Goal: Information Seeking & Learning: Learn about a topic

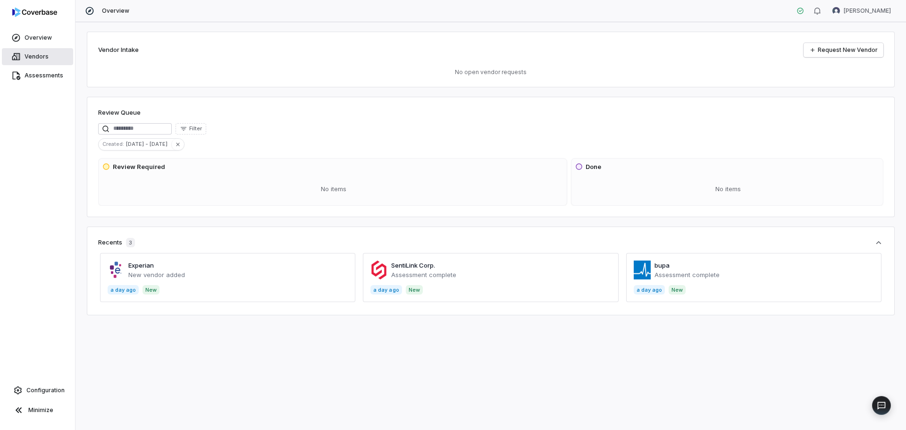
click at [25, 56] on span "Vendors" at bounding box center [37, 57] width 24 height 8
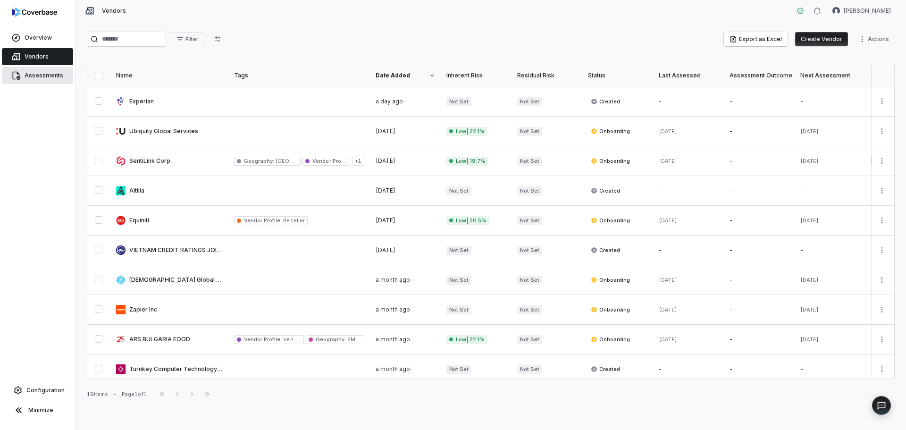
click at [22, 81] on link "Assessments" at bounding box center [37, 75] width 71 height 17
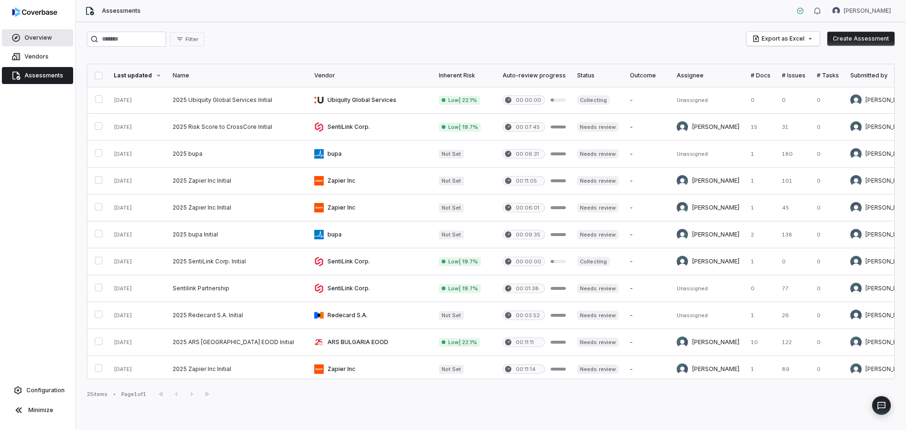
click at [29, 36] on span "Overview" at bounding box center [38, 38] width 27 height 8
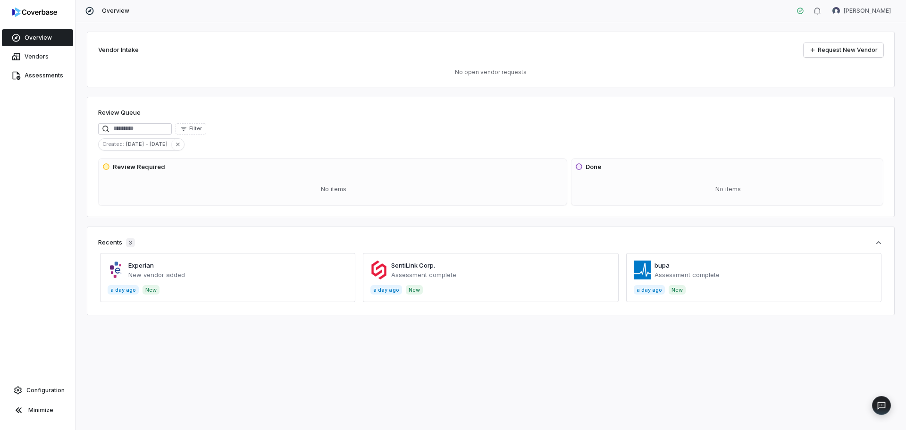
click at [170, 279] on span at bounding box center [227, 277] width 255 height 49
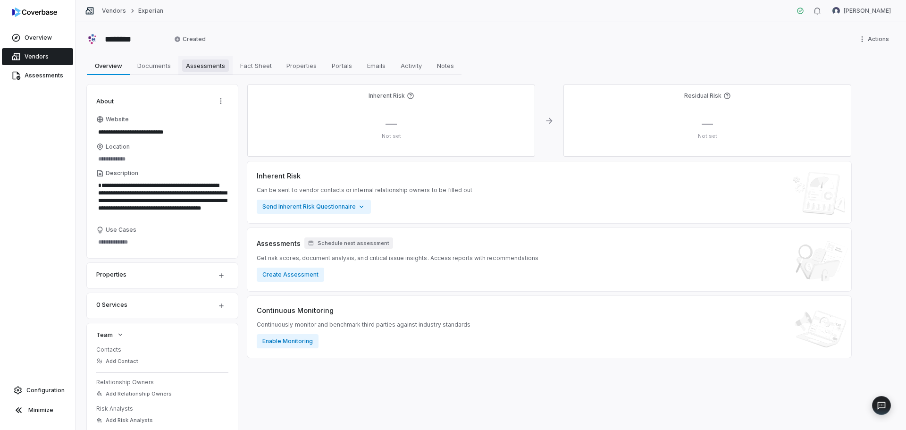
click at [194, 66] on span "Assessments" at bounding box center [205, 65] width 47 height 12
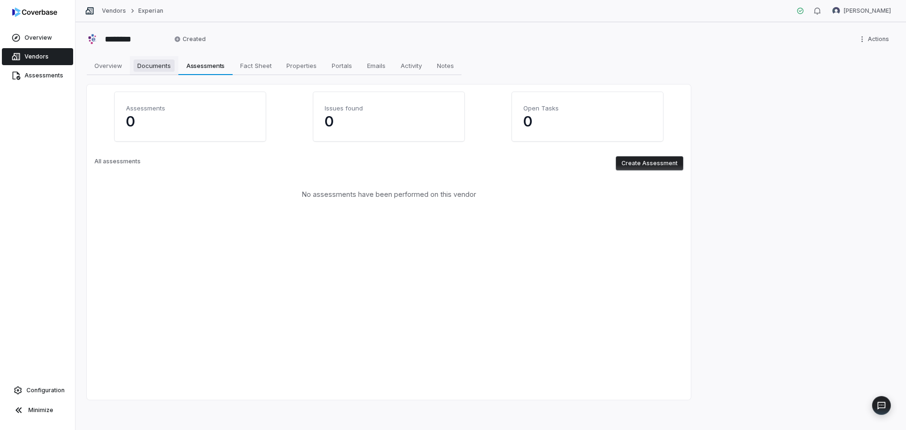
click at [148, 70] on span "Documents" at bounding box center [154, 65] width 41 height 12
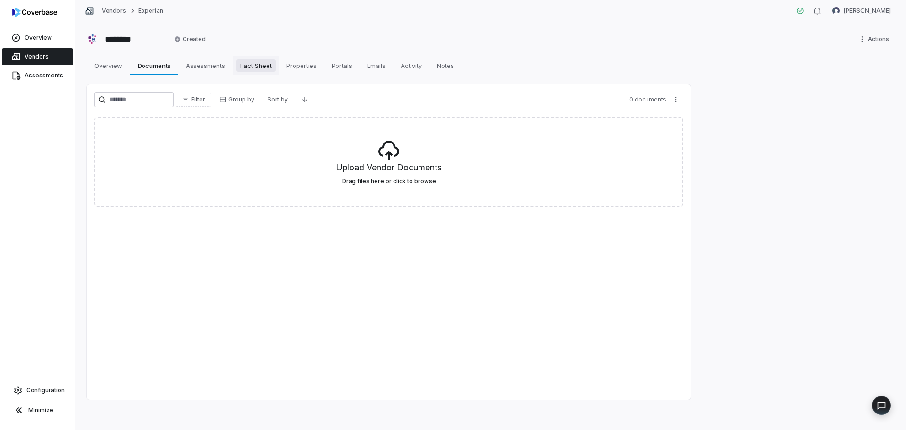
click at [247, 68] on span "Fact Sheet" at bounding box center [255, 65] width 39 height 12
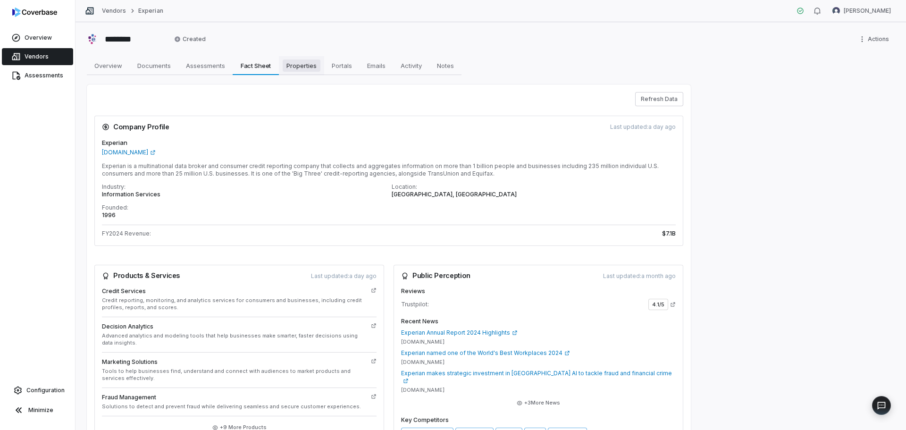
click at [309, 69] on span "Properties" at bounding box center [302, 65] width 38 height 12
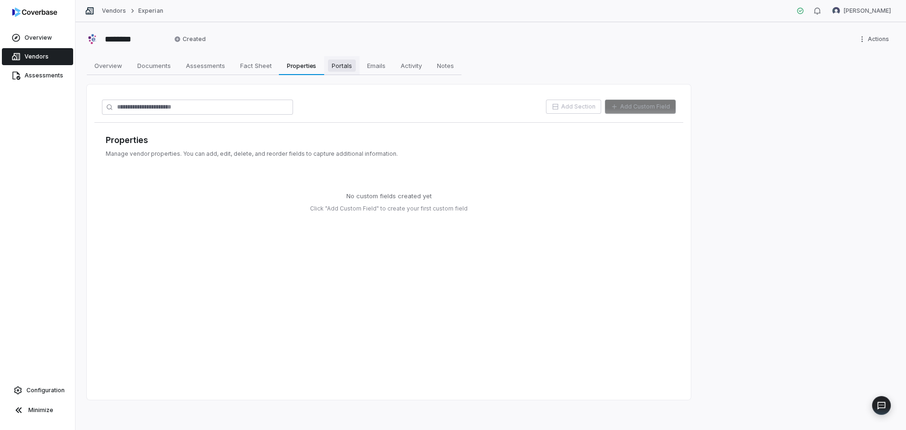
click at [337, 65] on span "Portals" at bounding box center [342, 65] width 28 height 12
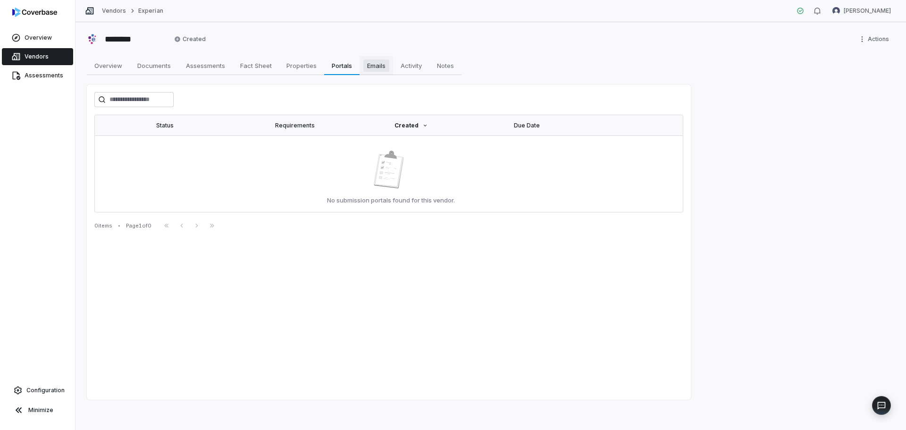
click at [380, 67] on span "Emails" at bounding box center [376, 65] width 26 height 12
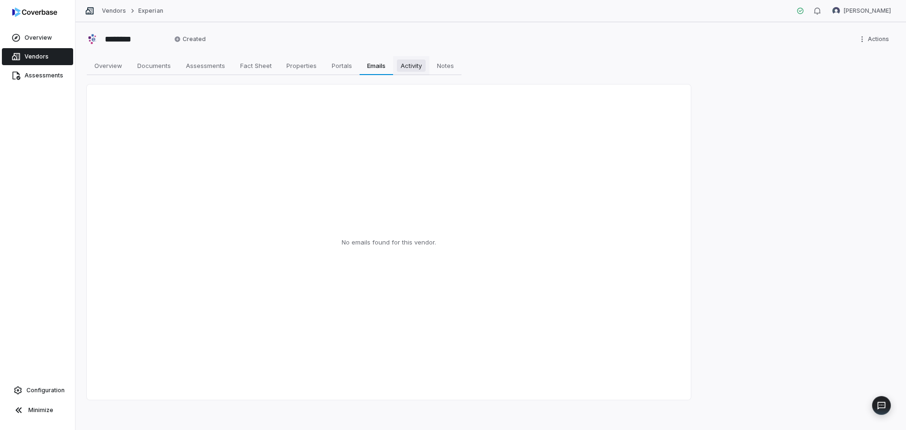
click at [411, 68] on span "Activity" at bounding box center [411, 65] width 29 height 12
click at [458, 67] on span "Notes" at bounding box center [445, 65] width 25 height 12
click at [411, 64] on span "Activity" at bounding box center [411, 65] width 29 height 12
click at [117, 99] on span "[PERSON_NAME]" at bounding box center [132, 100] width 47 height 8
click at [91, 100] on div "[PERSON_NAME] created the vendor • a day ago" at bounding box center [389, 241] width 604 height 315
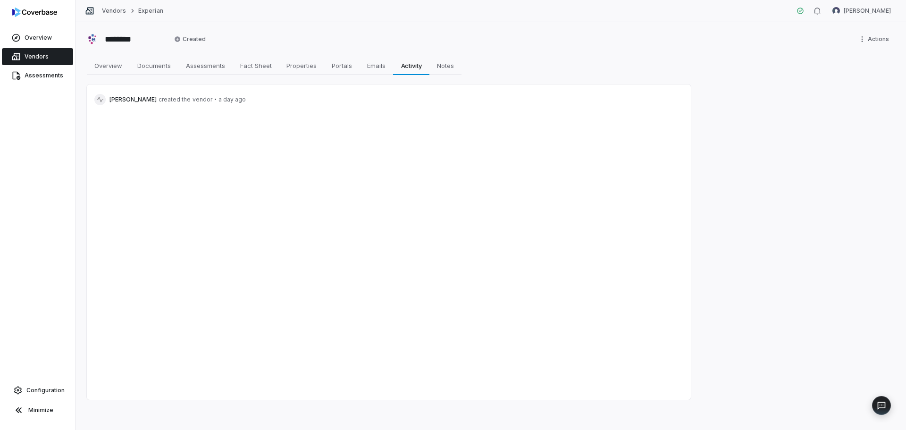
click at [101, 101] on icon at bounding box center [100, 100] width 7 height 6
click at [106, 74] on link "Overview Overview" at bounding box center [108, 65] width 43 height 19
type textarea "*"
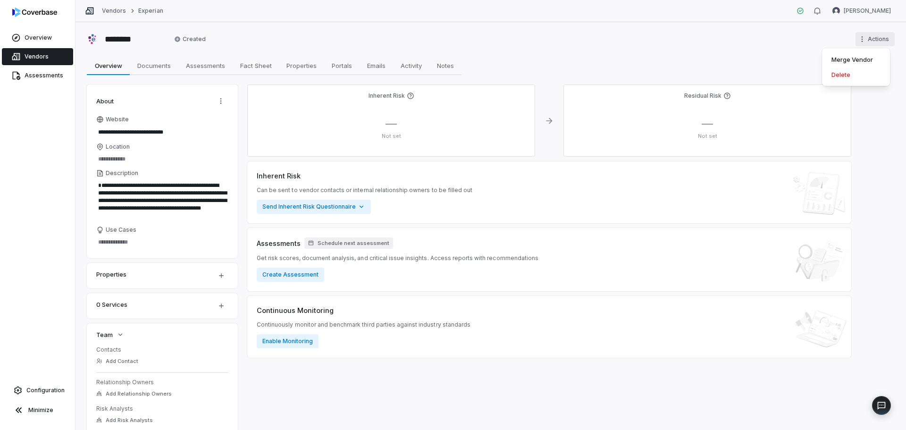
click at [871, 38] on html "**********" at bounding box center [453, 215] width 906 height 430
click at [589, 47] on html "**********" at bounding box center [453, 215] width 906 height 430
click at [119, 134] on input "**********" at bounding box center [154, 132] width 116 height 13
click at [218, 133] on icon at bounding box center [221, 132] width 7 height 7
